Goal: Task Accomplishment & Management: Manage account settings

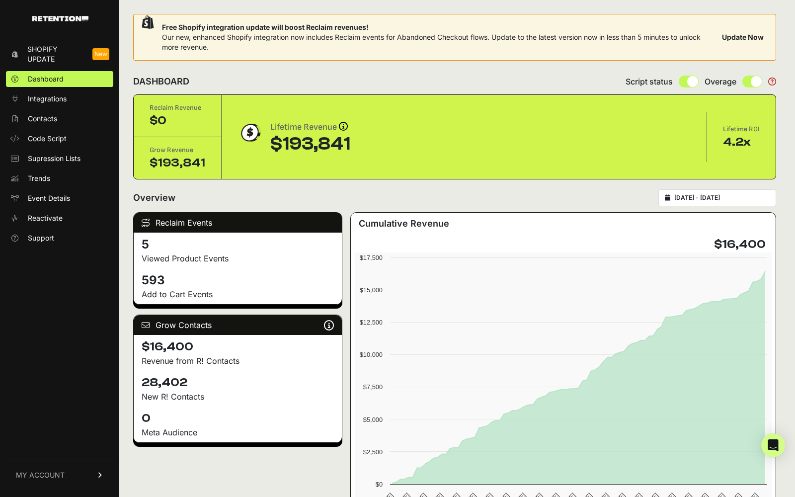
click at [84, 469] on link "MY ACCOUNT" at bounding box center [59, 474] width 107 height 30
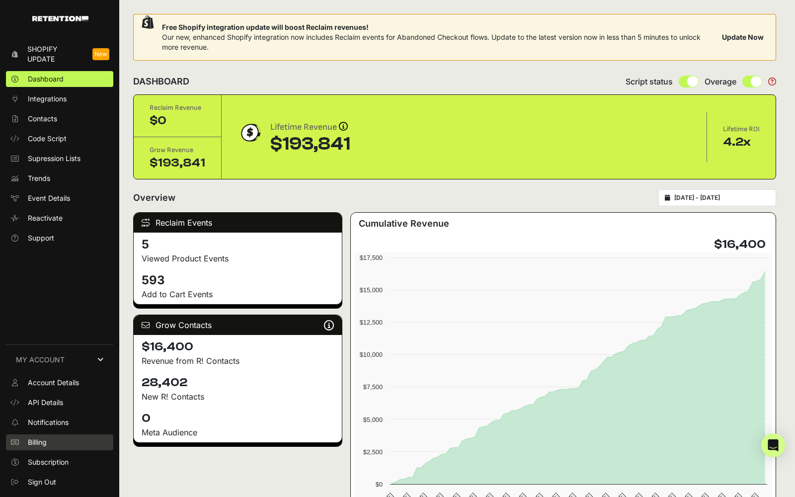
click at [76, 442] on link "Billing" at bounding box center [59, 442] width 107 height 16
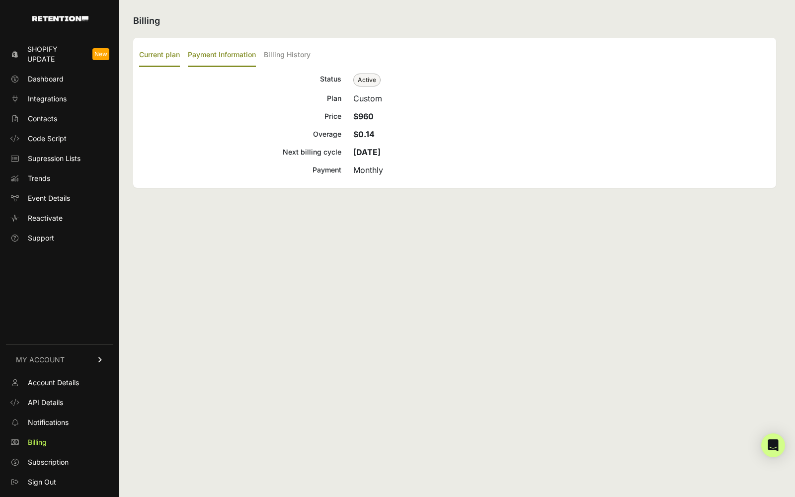
click at [236, 60] on label "Payment Information" at bounding box center [222, 55] width 68 height 23
click at [0, 0] on input "Payment Information" at bounding box center [0, 0] width 0 height 0
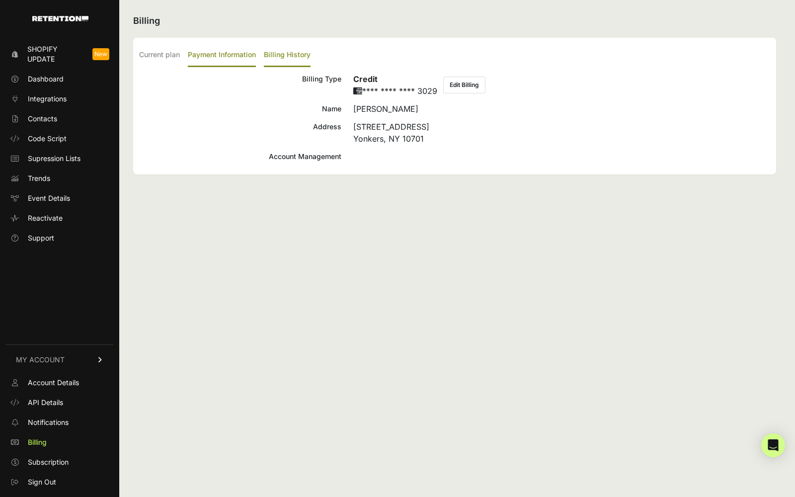
click at [283, 54] on label "Billing History" at bounding box center [287, 55] width 47 height 23
click at [0, 0] on input "Billing History" at bounding box center [0, 0] width 0 height 0
